Goal: Information Seeking & Learning: Find specific fact

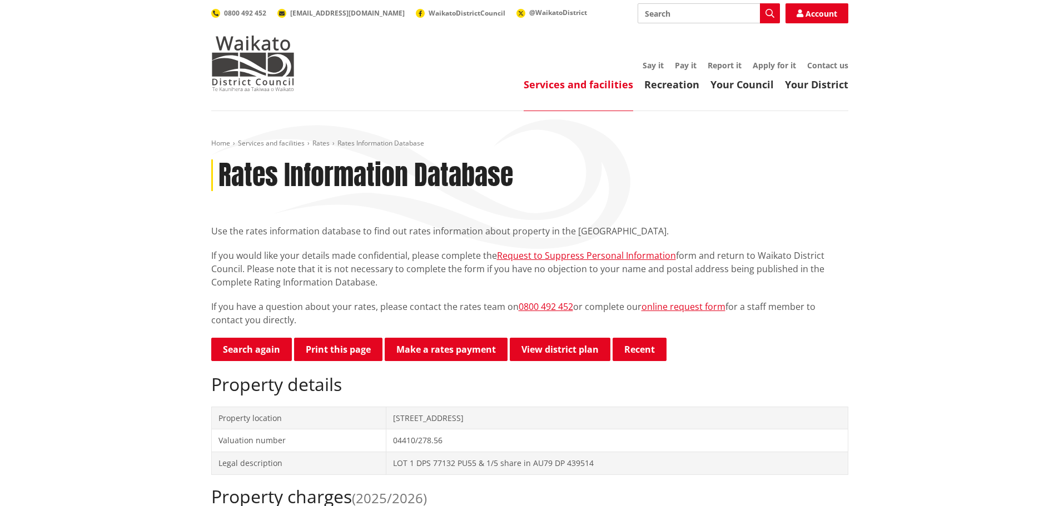
scroll to position [56, 0]
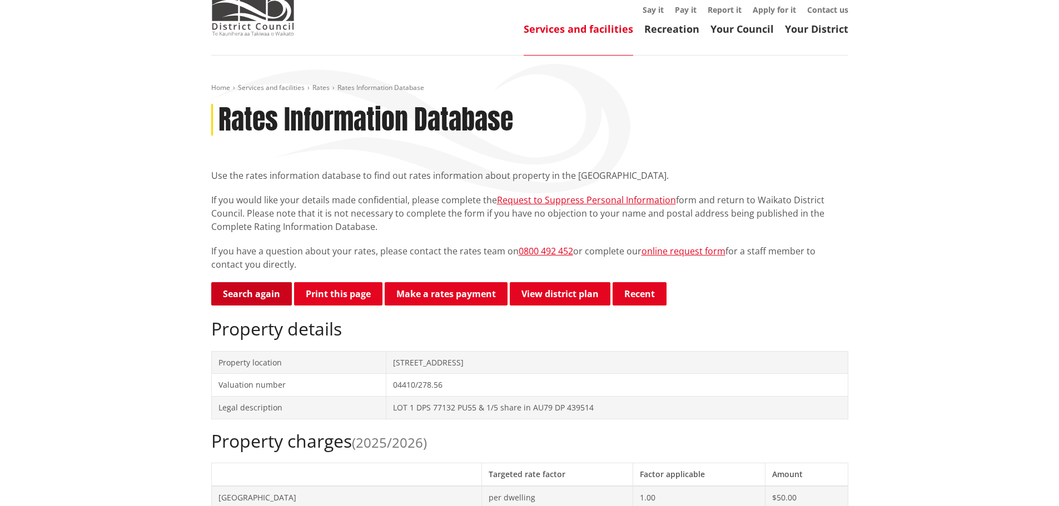
click at [261, 291] on link "Search again" at bounding box center [251, 293] width 81 height 23
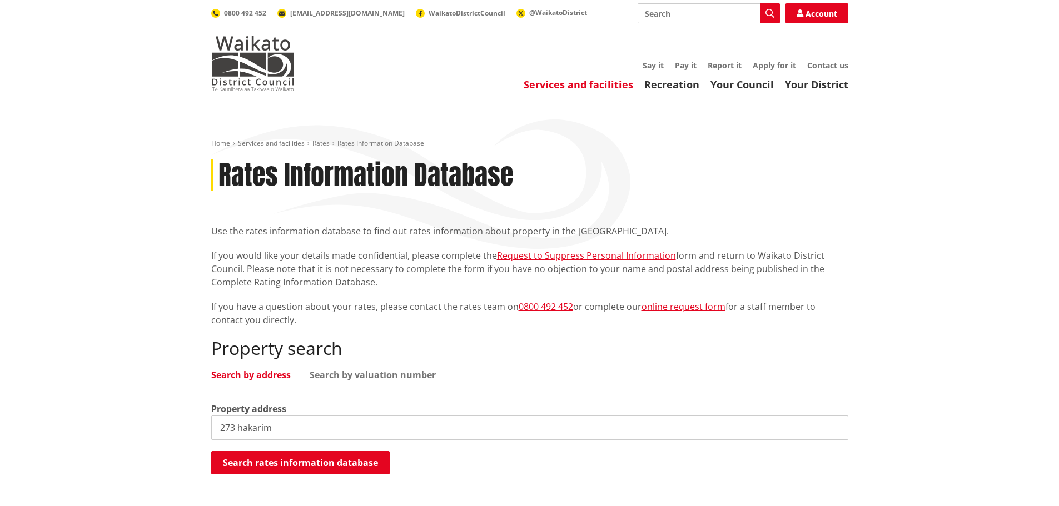
type input "273 hakarim"
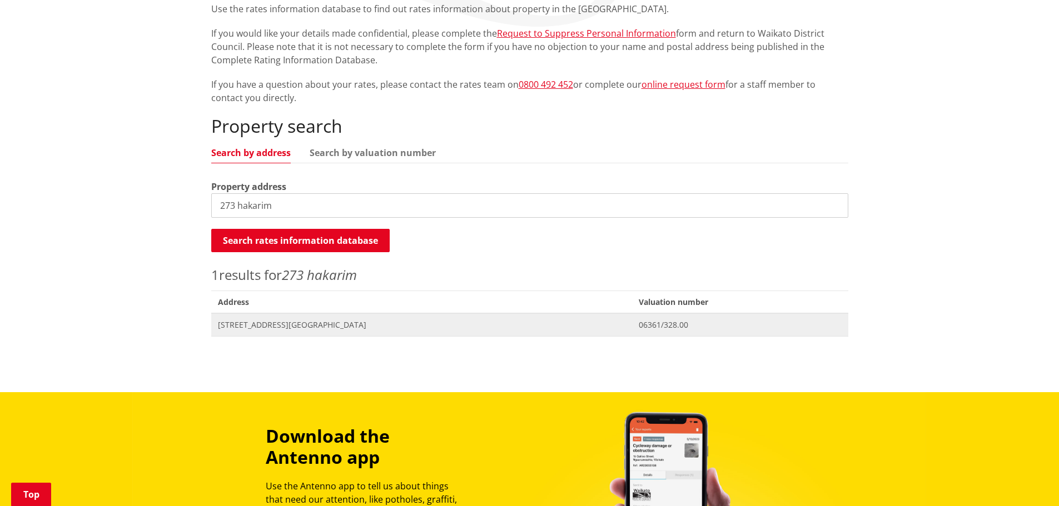
click at [254, 321] on span "273 Hakarimata Road NGARUAWAHIA" at bounding box center [422, 325] width 408 height 11
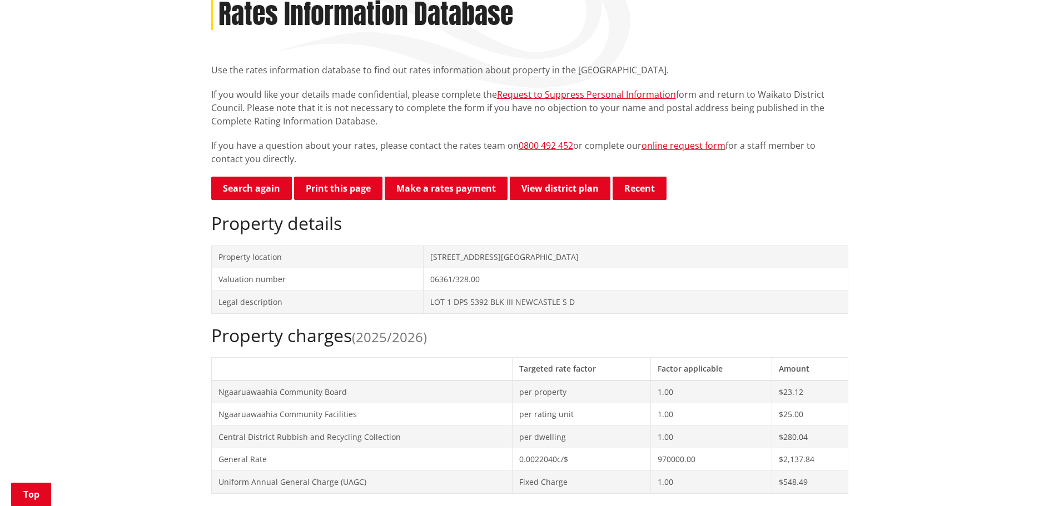
scroll to position [278, 0]
